Goal: Find specific page/section: Find specific page/section

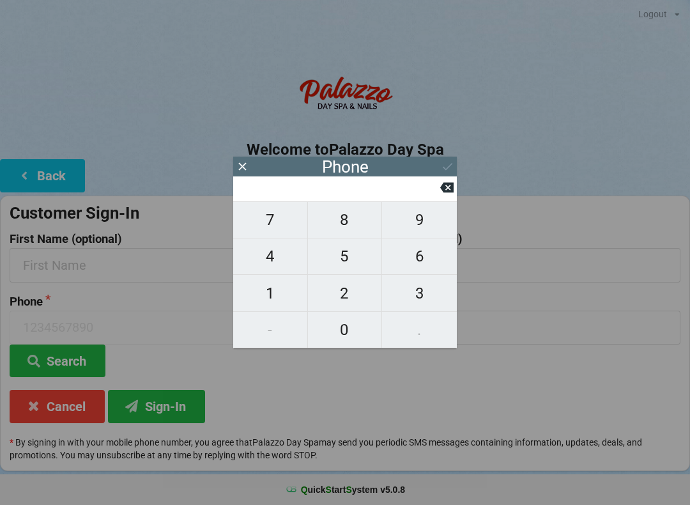
click at [242, 168] on icon at bounding box center [242, 166] width 13 height 13
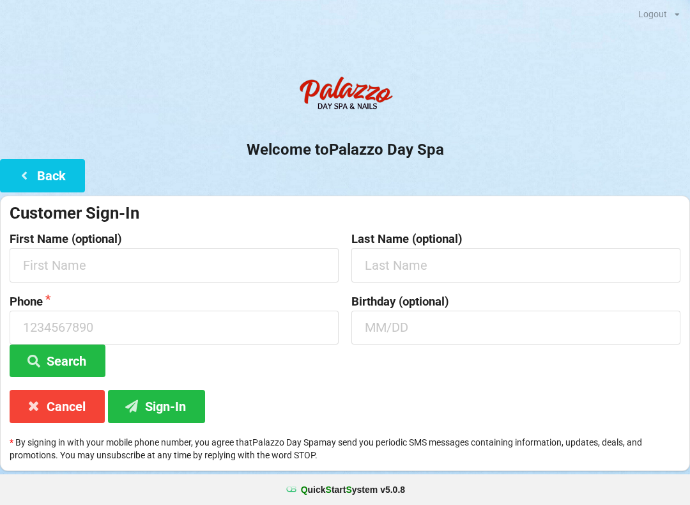
click at [66, 170] on button "Back" at bounding box center [42, 175] width 85 height 33
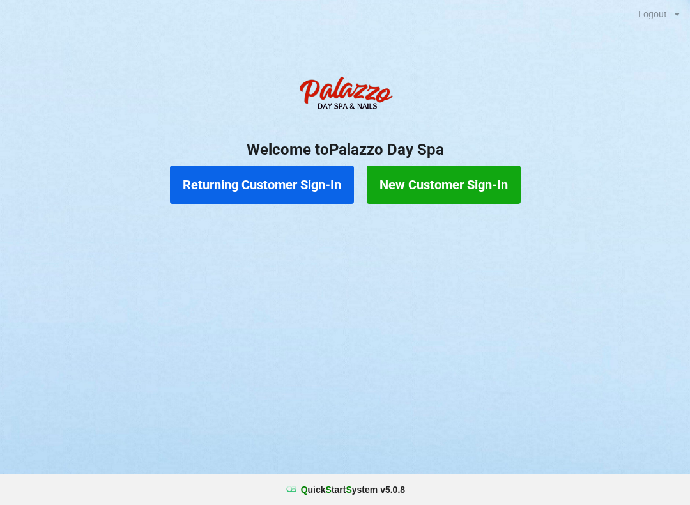
click at [292, 182] on button "Returning Customer Sign-In" at bounding box center [262, 185] width 184 height 38
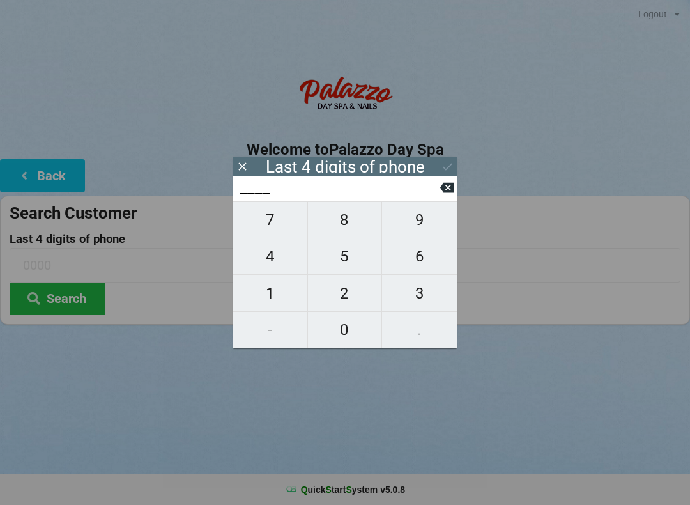
click at [426, 214] on span "9" at bounding box center [419, 219] width 75 height 27
type input "9___"
click at [428, 292] on span "3" at bounding box center [419, 293] width 75 height 27
type input "93__"
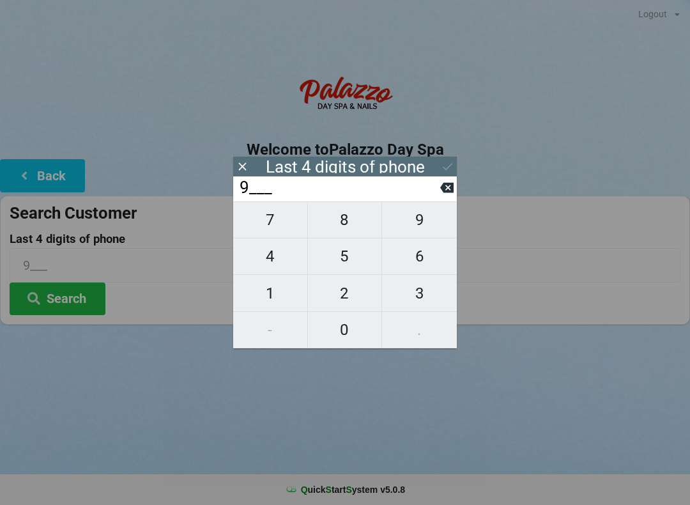
type input "93__"
click at [429, 217] on span "9" at bounding box center [419, 219] width 75 height 27
type input "939_"
click at [345, 261] on span "5" at bounding box center [345, 256] width 74 height 27
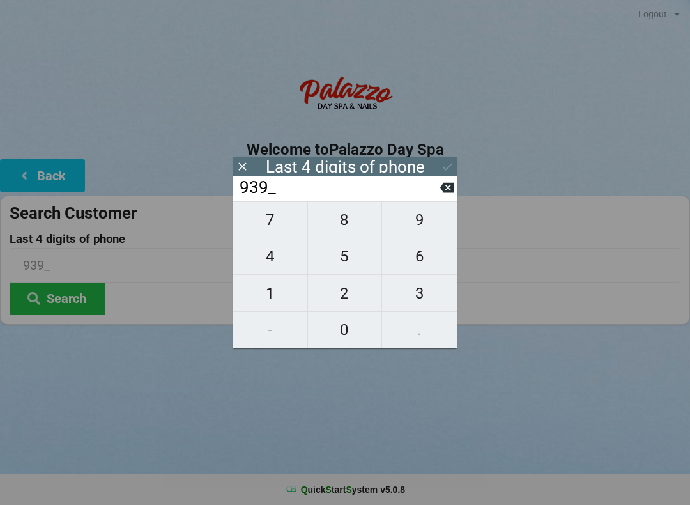
type input "9395"
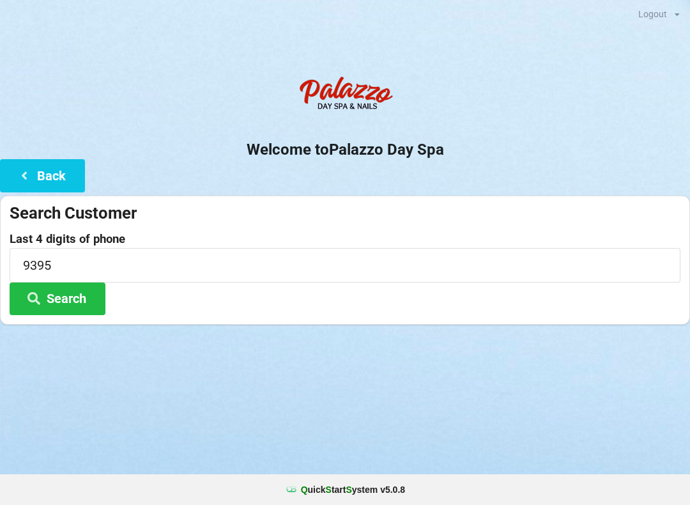
click at [408, 413] on div "Logout Logout Sign-In Welcome to Palazzo Day Spa Back Search Customer Last 4 di…" at bounding box center [345, 252] width 690 height 505
click at [87, 293] on button "Search" at bounding box center [58, 299] width 96 height 33
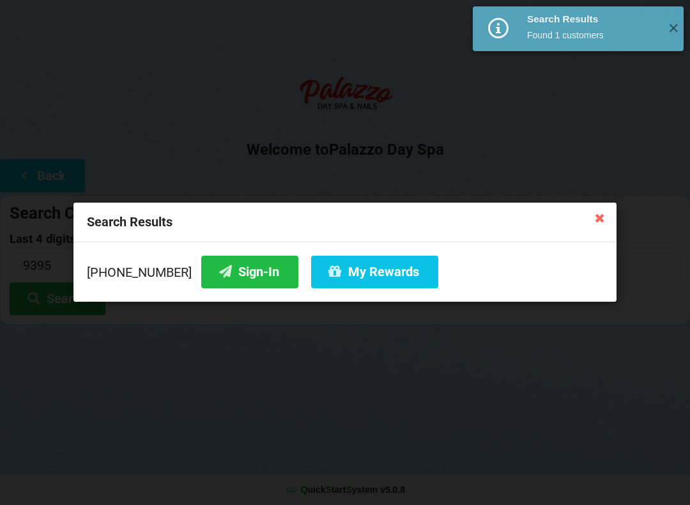
click at [244, 262] on button "Sign-In" at bounding box center [249, 272] width 97 height 33
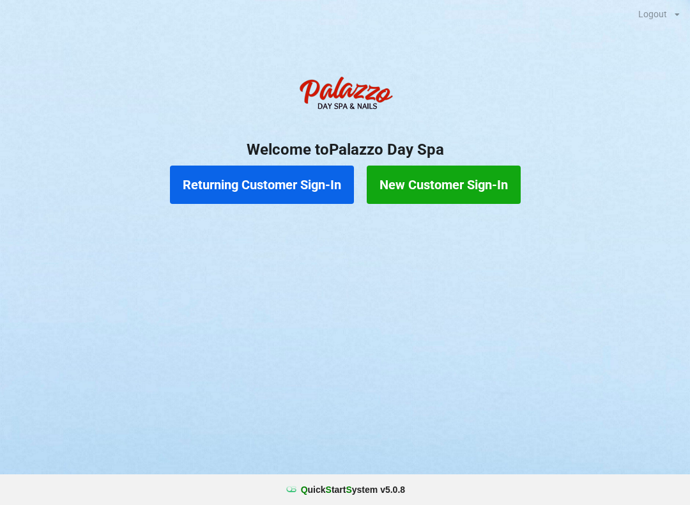
click at [241, 180] on button "Returning Customer Sign-In" at bounding box center [262, 185] width 184 height 38
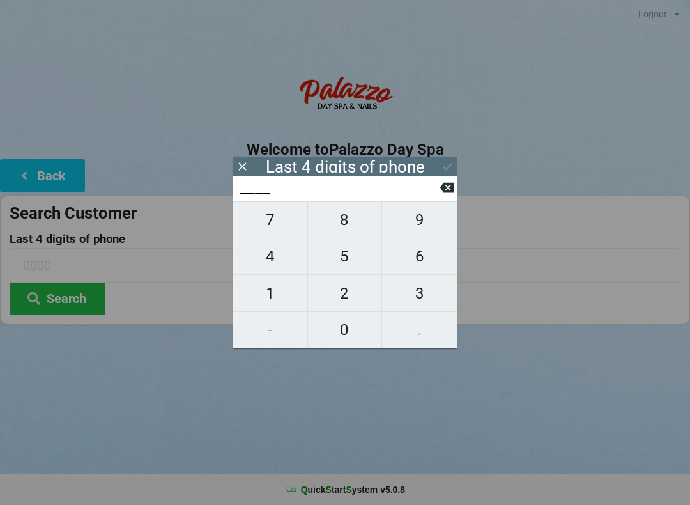
click at [419, 306] on span "3" at bounding box center [419, 293] width 75 height 27
type input "3___"
click at [332, 270] on span "5" at bounding box center [345, 256] width 74 height 27
type input "35__"
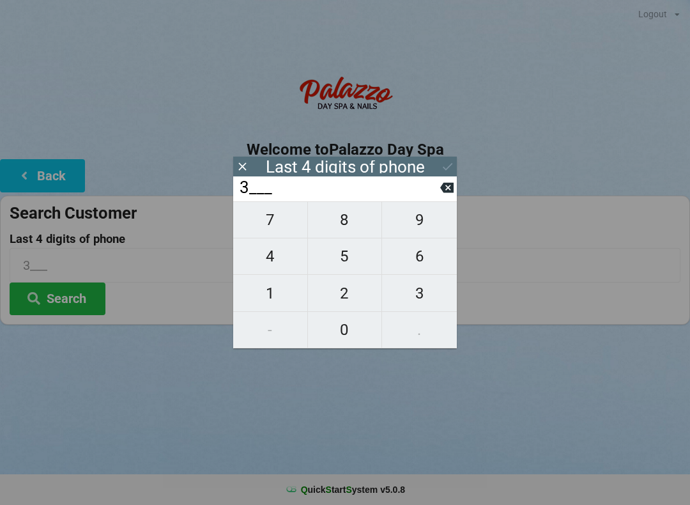
type input "35__"
click at [414, 270] on span "6" at bounding box center [419, 256] width 75 height 27
type input "356_"
click at [336, 264] on span "5" at bounding box center [345, 256] width 74 height 27
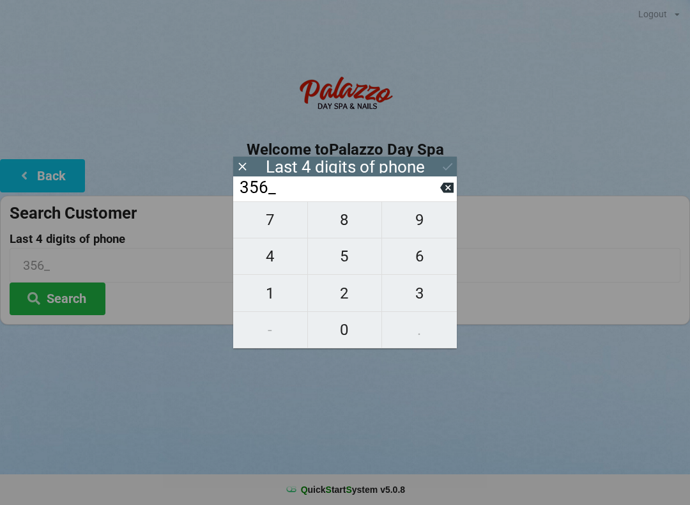
type input "3565"
click at [53, 301] on button "Search" at bounding box center [58, 299] width 96 height 33
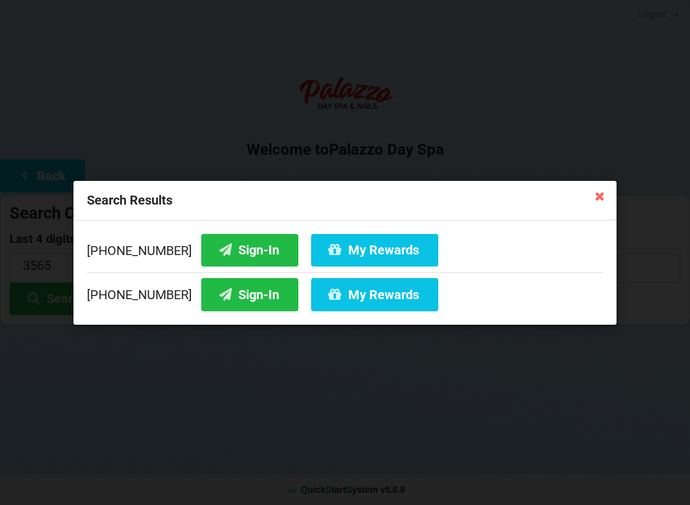
click at [601, 199] on icon at bounding box center [600, 195] width 20 height 20
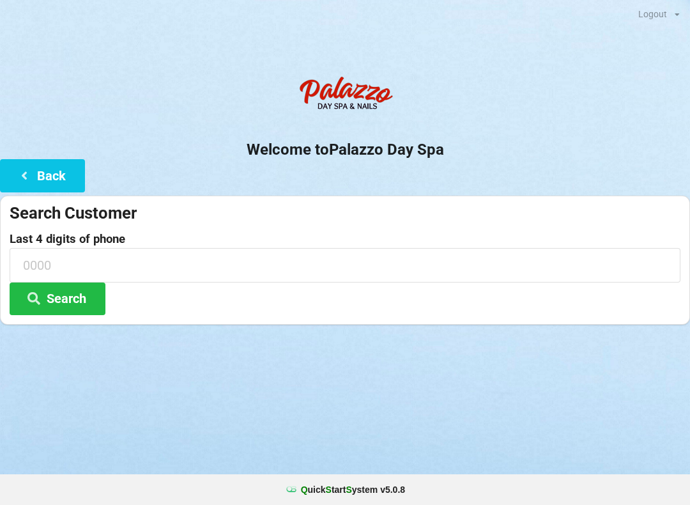
click at [47, 268] on input at bounding box center [345, 265] width 671 height 34
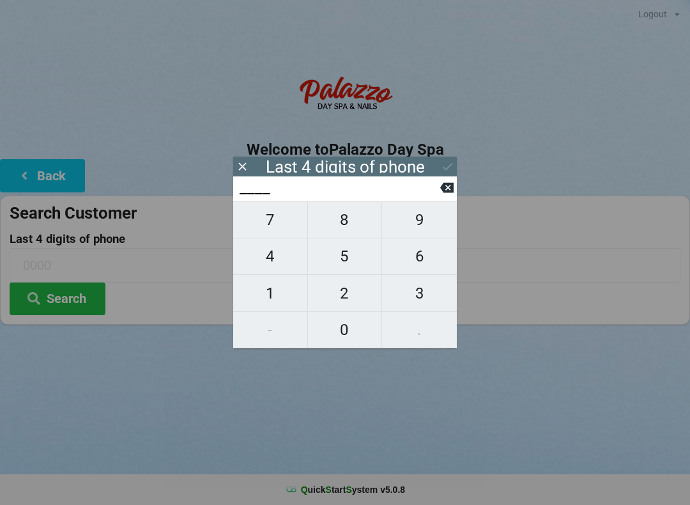
click at [421, 301] on span "3" at bounding box center [419, 293] width 75 height 27
type input "3___"
click at [345, 224] on span "8" at bounding box center [345, 219] width 74 height 27
type input "38__"
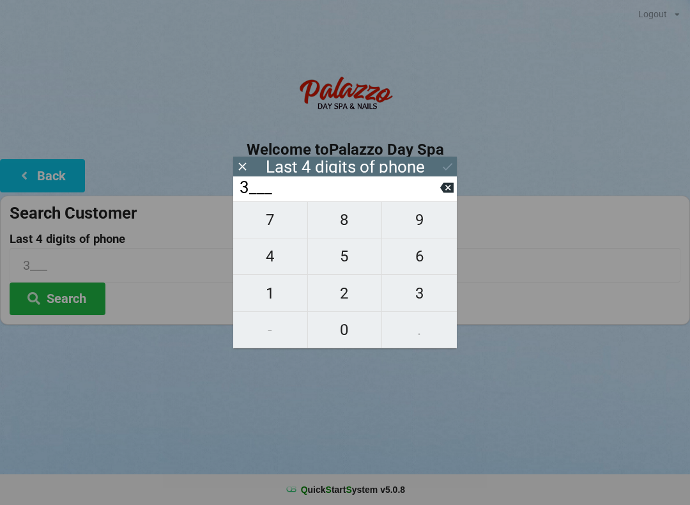
type input "38__"
click at [421, 268] on span "6" at bounding box center [419, 256] width 75 height 27
type input "386_"
click at [339, 268] on span "5" at bounding box center [345, 256] width 74 height 27
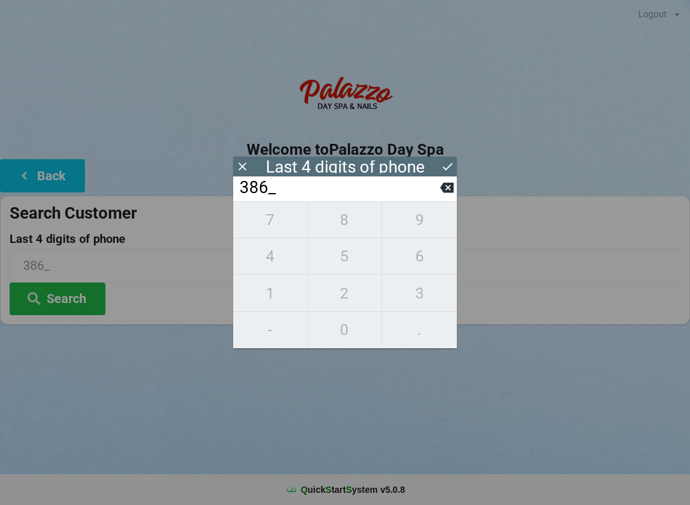
type input "3865"
click at [65, 307] on button "Search" at bounding box center [58, 299] width 96 height 33
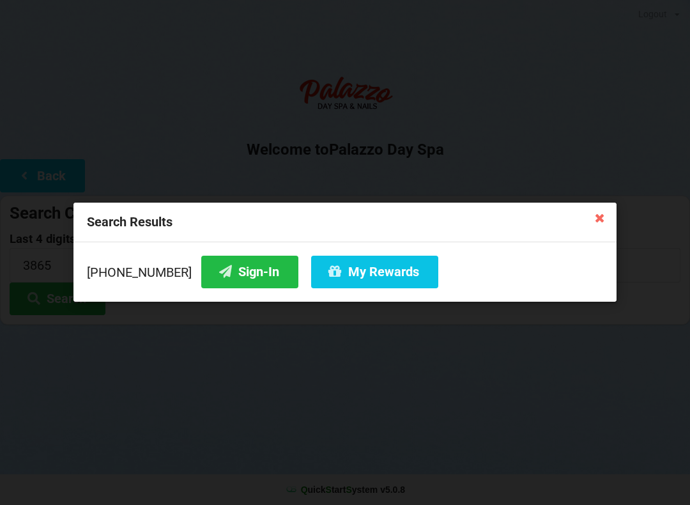
click at [344, 268] on button "My Rewards" at bounding box center [374, 272] width 127 height 33
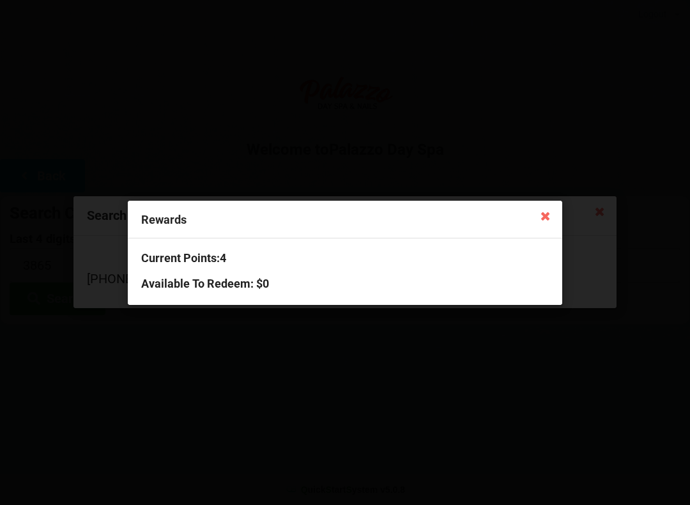
click at [539, 217] on icon at bounding box center [546, 215] width 20 height 20
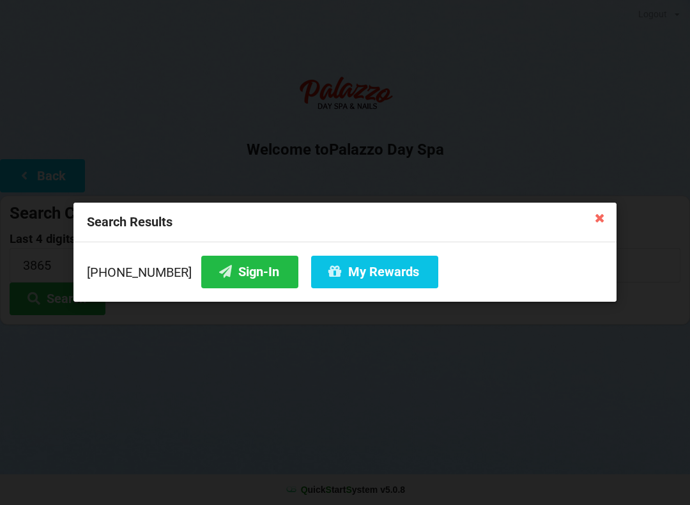
click at [230, 278] on button "Sign-In" at bounding box center [249, 272] width 97 height 33
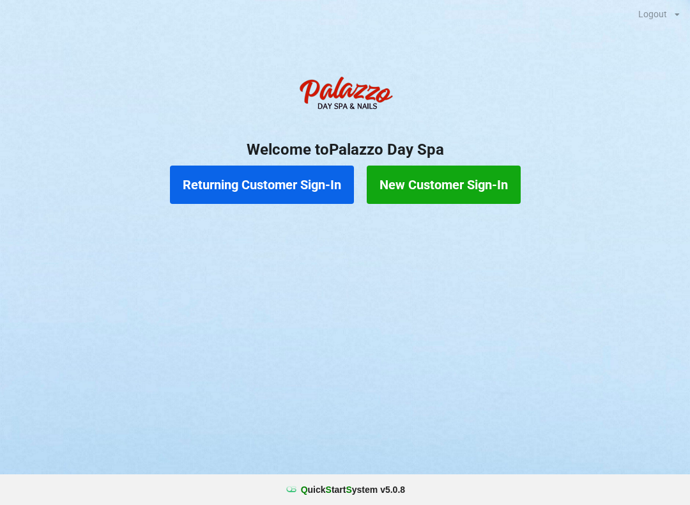
click at [258, 180] on button "Returning Customer Sign-In" at bounding box center [262, 185] width 184 height 38
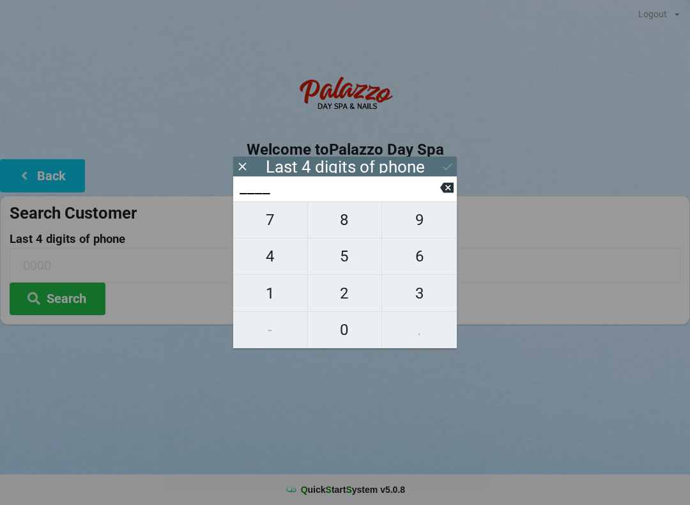
click at [341, 291] on span "2" at bounding box center [345, 293] width 74 height 27
type input "2___"
click at [346, 293] on span "2" at bounding box center [345, 293] width 74 height 27
type input "22__"
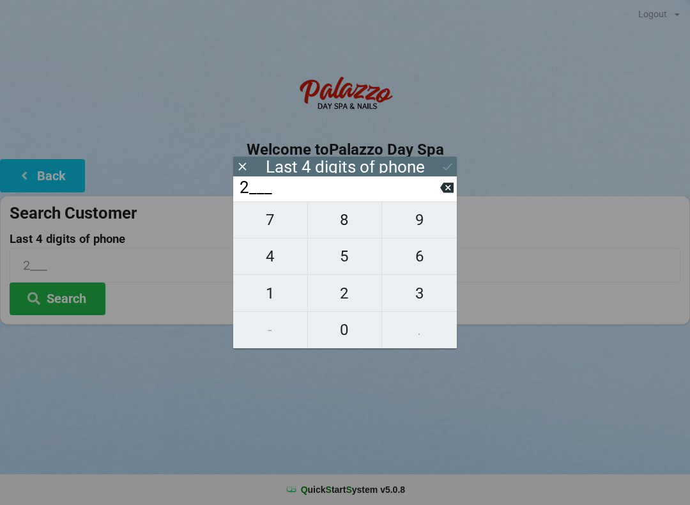
type input "22__"
click at [340, 297] on span "2" at bounding box center [345, 293] width 74 height 27
type input "222_"
click at [351, 292] on span "2" at bounding box center [345, 293] width 74 height 27
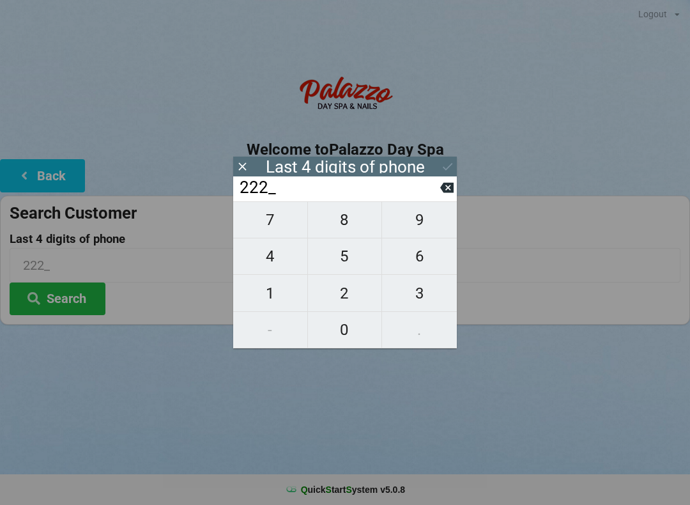
type input "2222"
click at [441, 193] on icon at bounding box center [446, 187] width 13 height 13
click at [272, 295] on span "1" at bounding box center [270, 293] width 74 height 27
type input "2221"
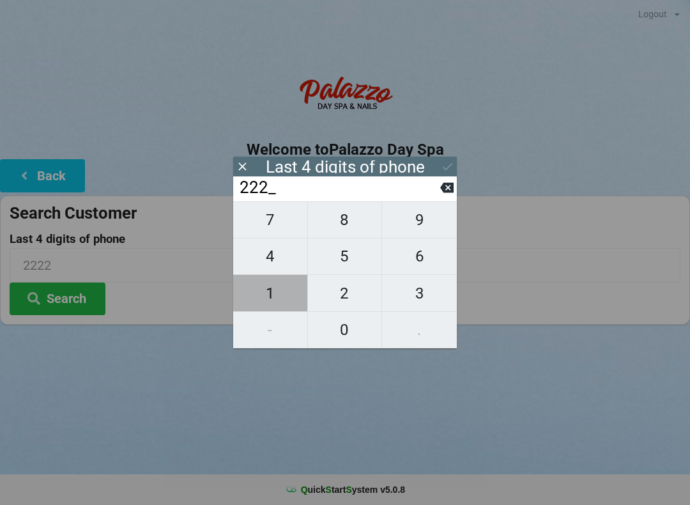
type input "2221"
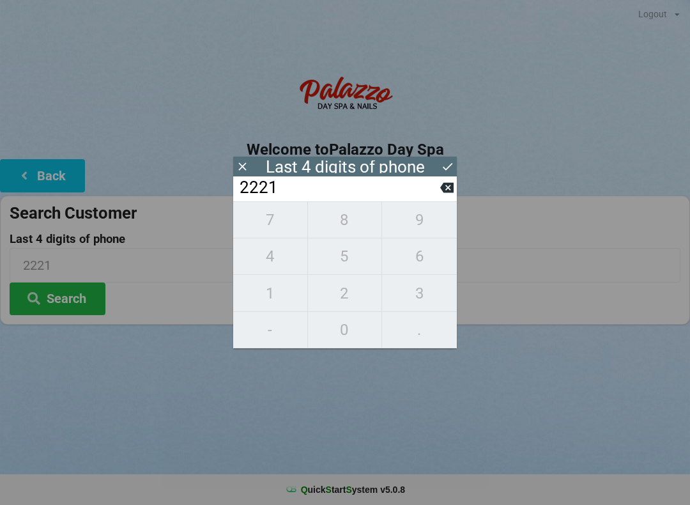
click at [64, 306] on button "Search" at bounding box center [58, 299] width 96 height 33
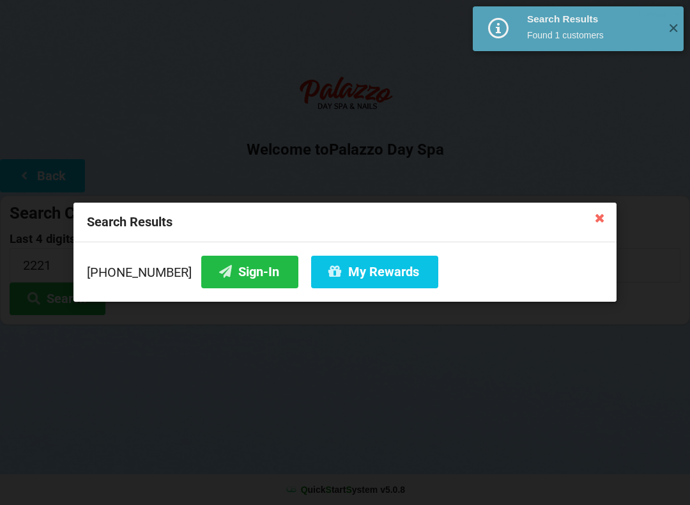
click at [229, 279] on button "Sign-In" at bounding box center [249, 272] width 97 height 33
